Goal: Information Seeking & Learning: Understand process/instructions

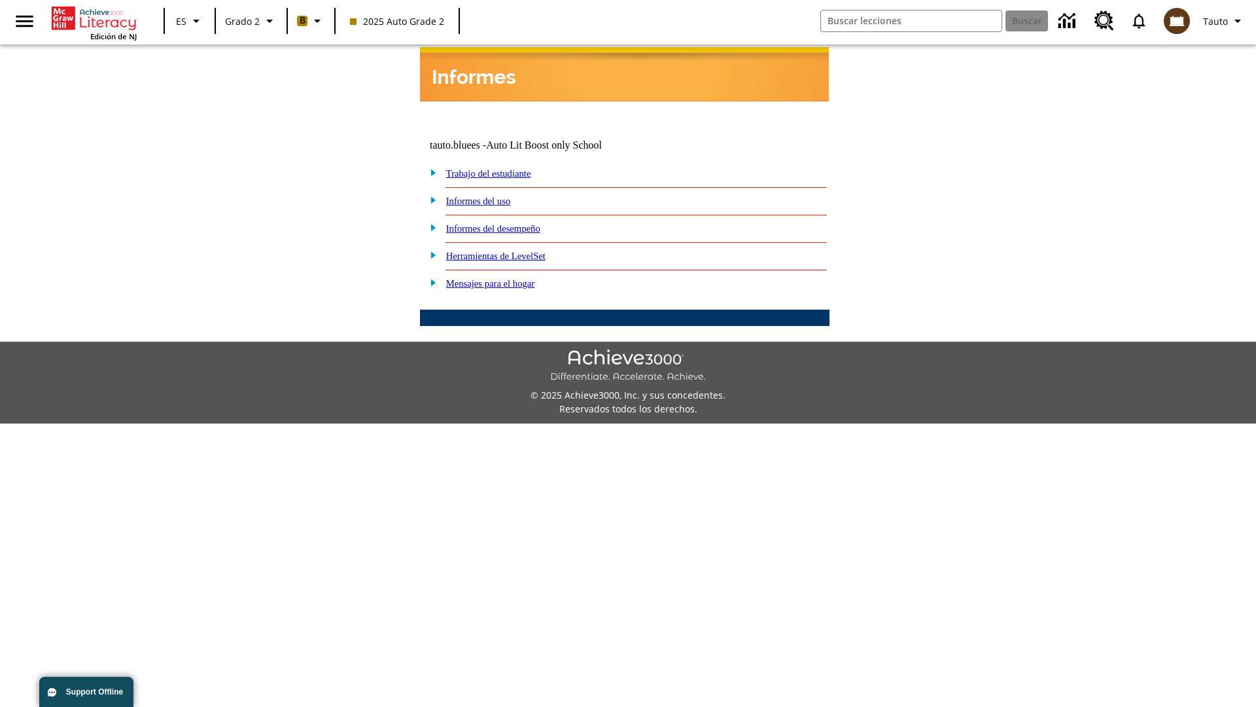
click at [510, 223] on link "Informes del desempeño" at bounding box center [493, 228] width 94 height 10
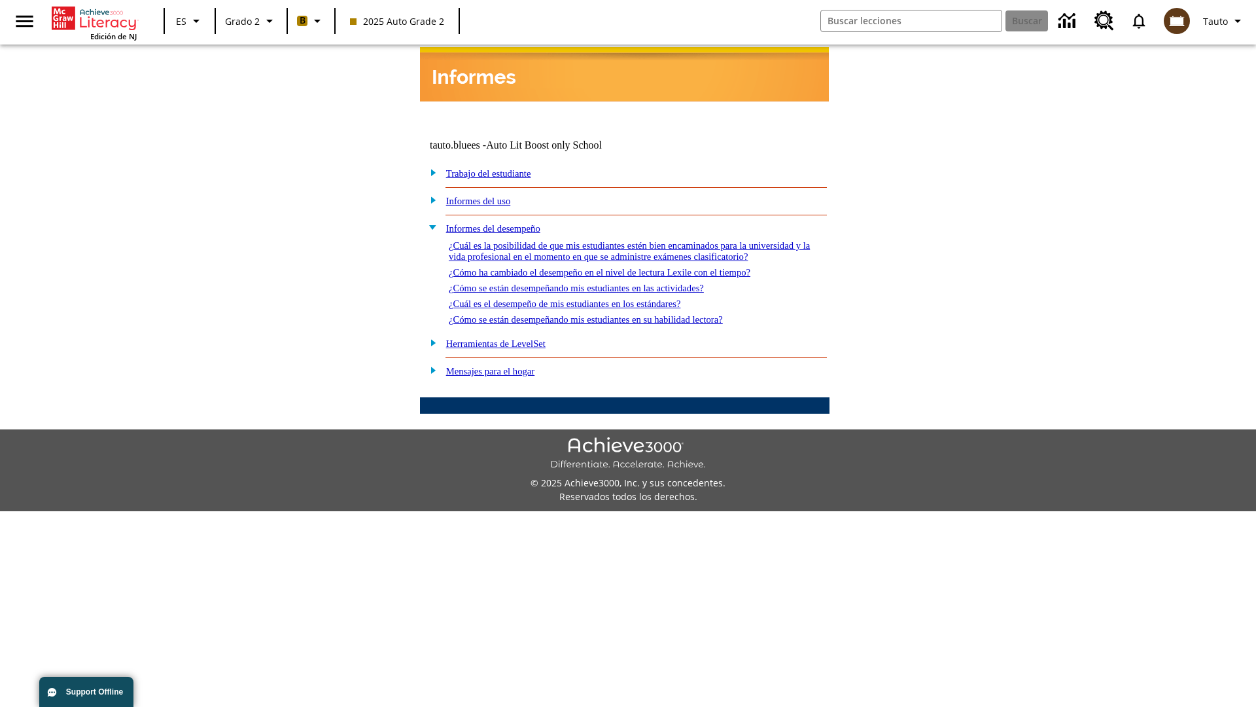
click at [621, 268] on link "¿Cómo ha cambiado el desempeño en el nivel de lectura Lexile con el tiempo?" at bounding box center [600, 272] width 302 height 10
